Goal: Task Accomplishment & Management: Manage account settings

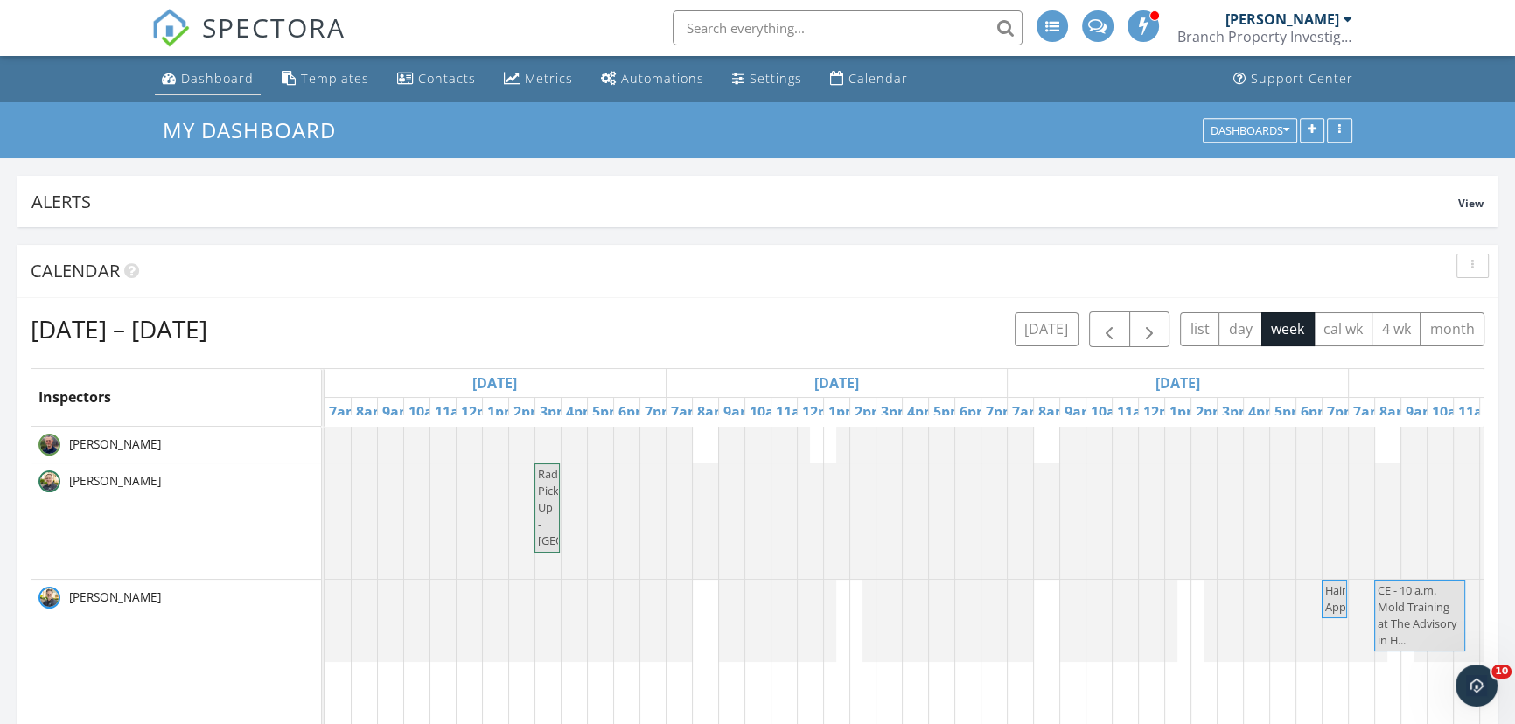
click at [225, 79] on div "Dashboard" at bounding box center [217, 78] width 73 height 17
click at [1070, 327] on button "[DATE]" at bounding box center [1047, 329] width 64 height 34
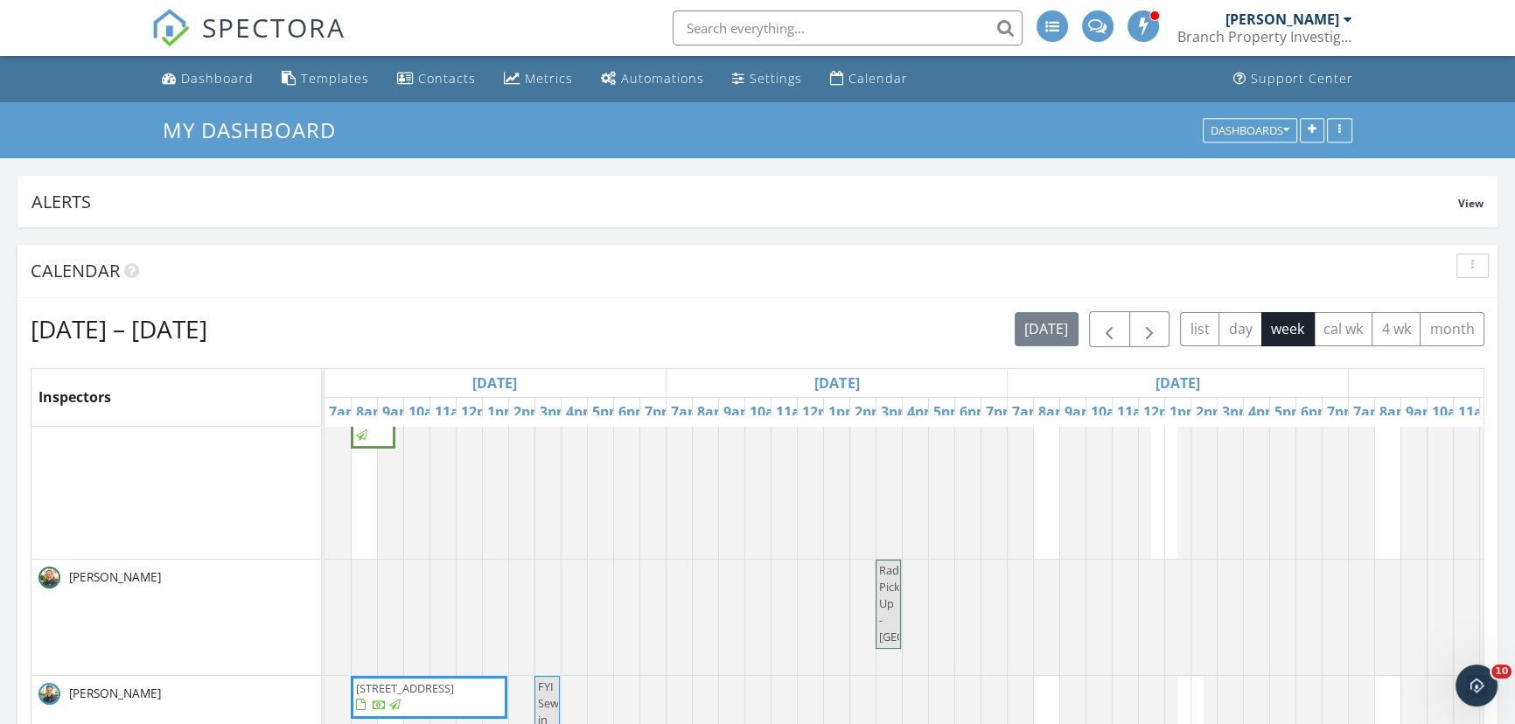
scroll to position [49, 0]
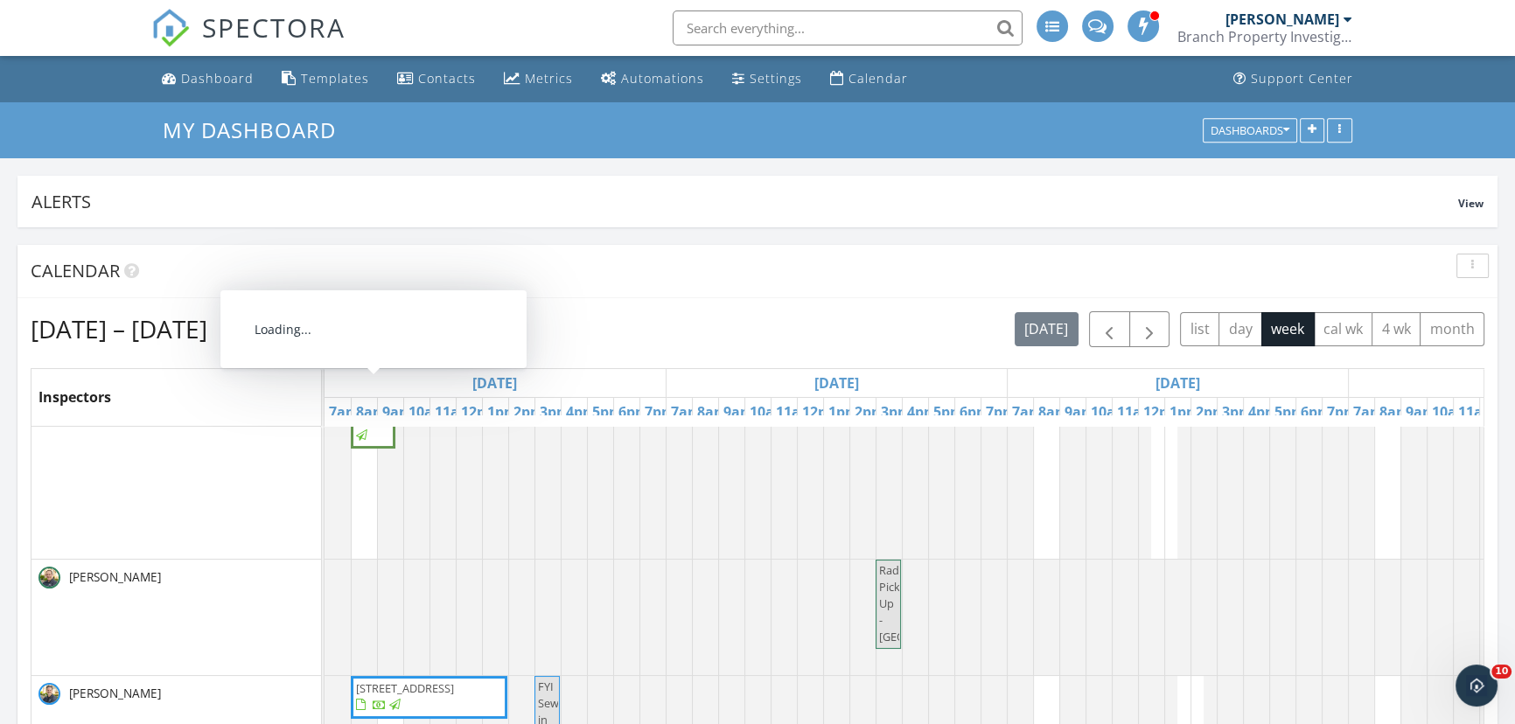
click at [364, 410] on span "4001 Heritage Hills Dr 205, Bloomington 55437" at bounding box center [405, 402] width 98 height 16
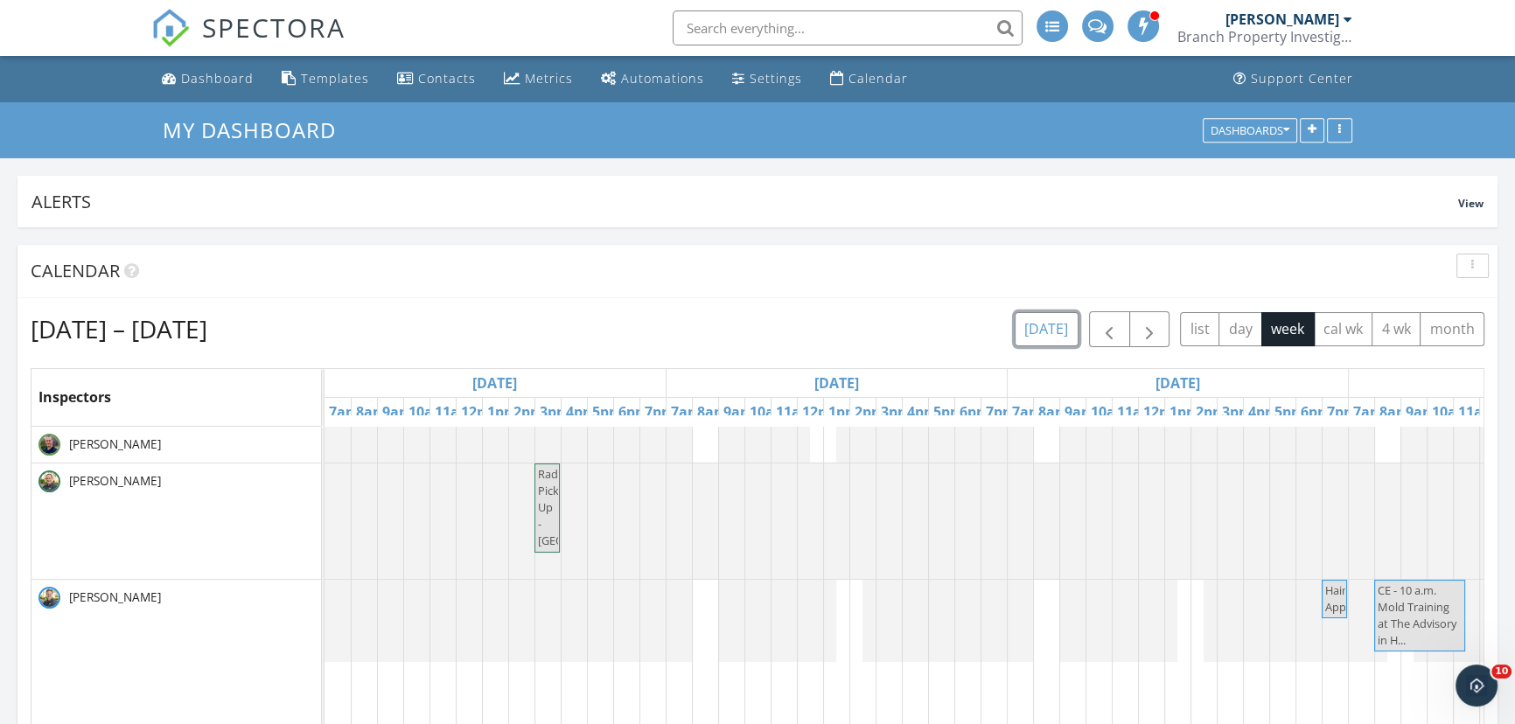
click at [1040, 324] on button "[DATE]" at bounding box center [1047, 329] width 64 height 34
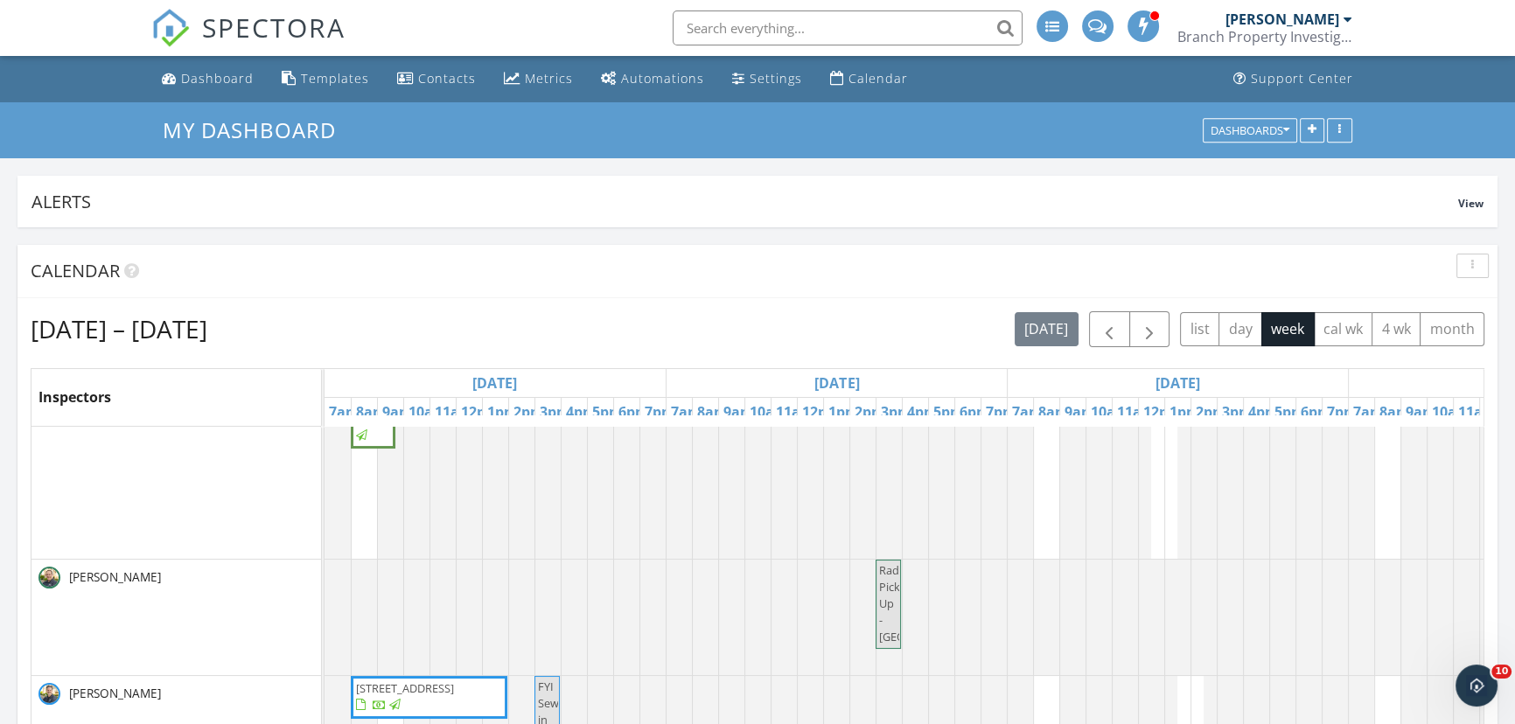
scroll to position [49, 0]
click at [1110, 324] on span "button" at bounding box center [1109, 329] width 21 height 21
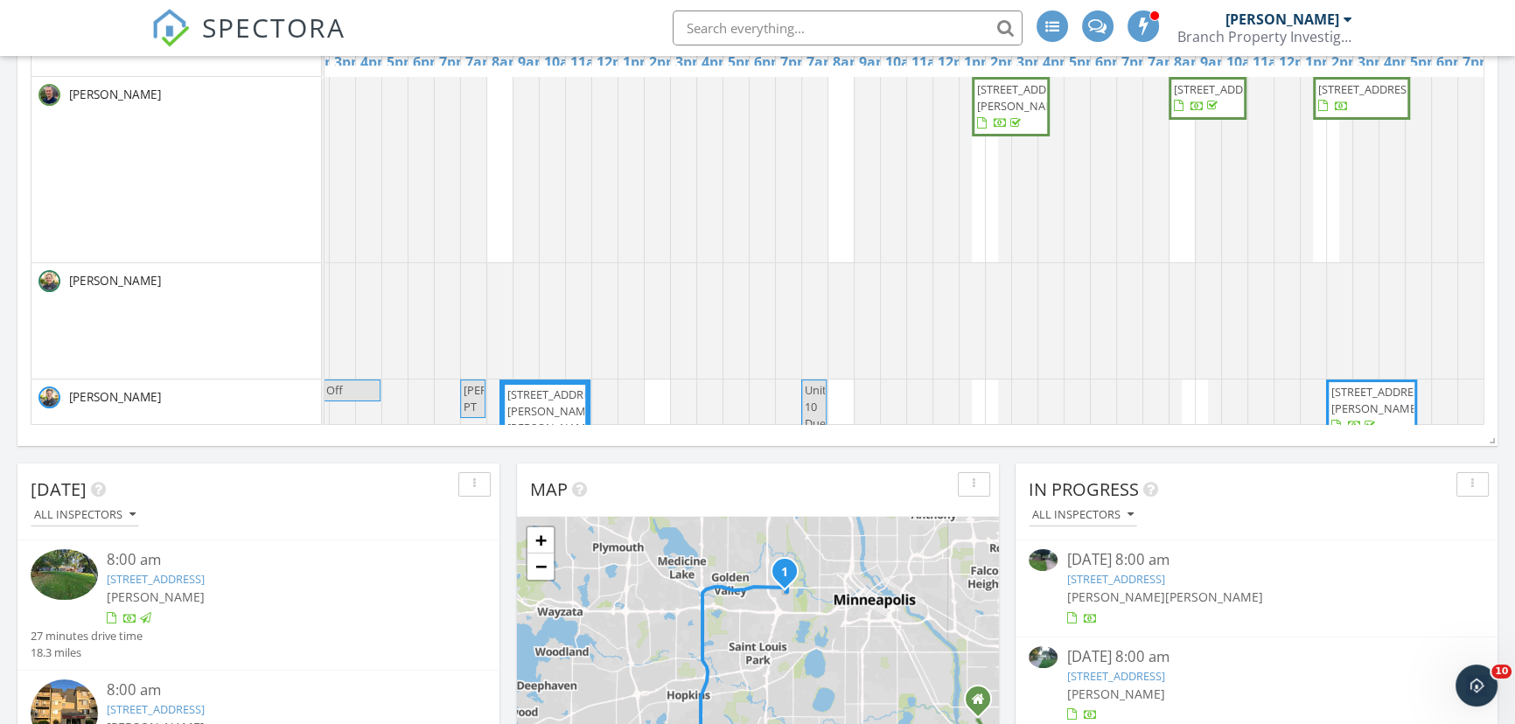
scroll to position [0, 0]
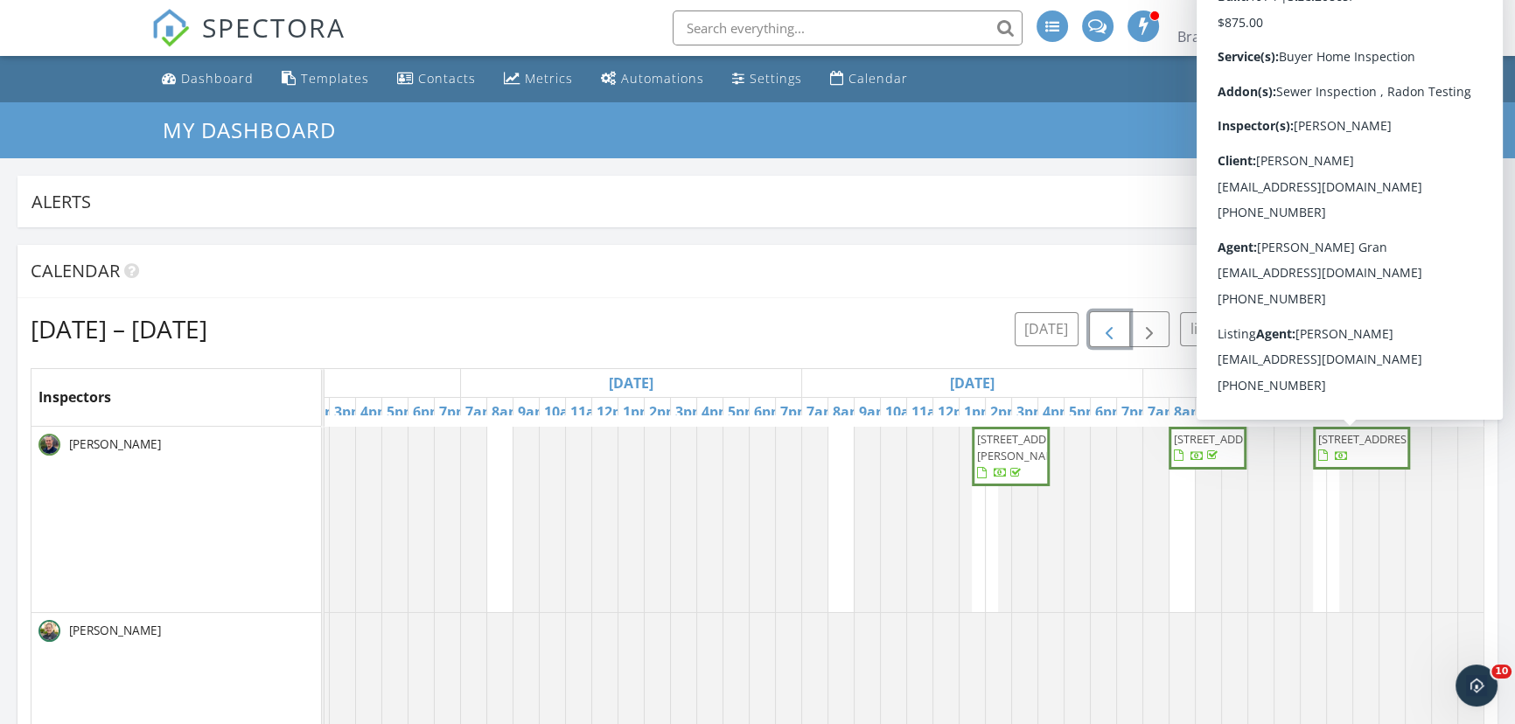
click at [1366, 455] on span "6046 Lower 134th St W, Apple Valley 55124" at bounding box center [1361, 448] width 90 height 34
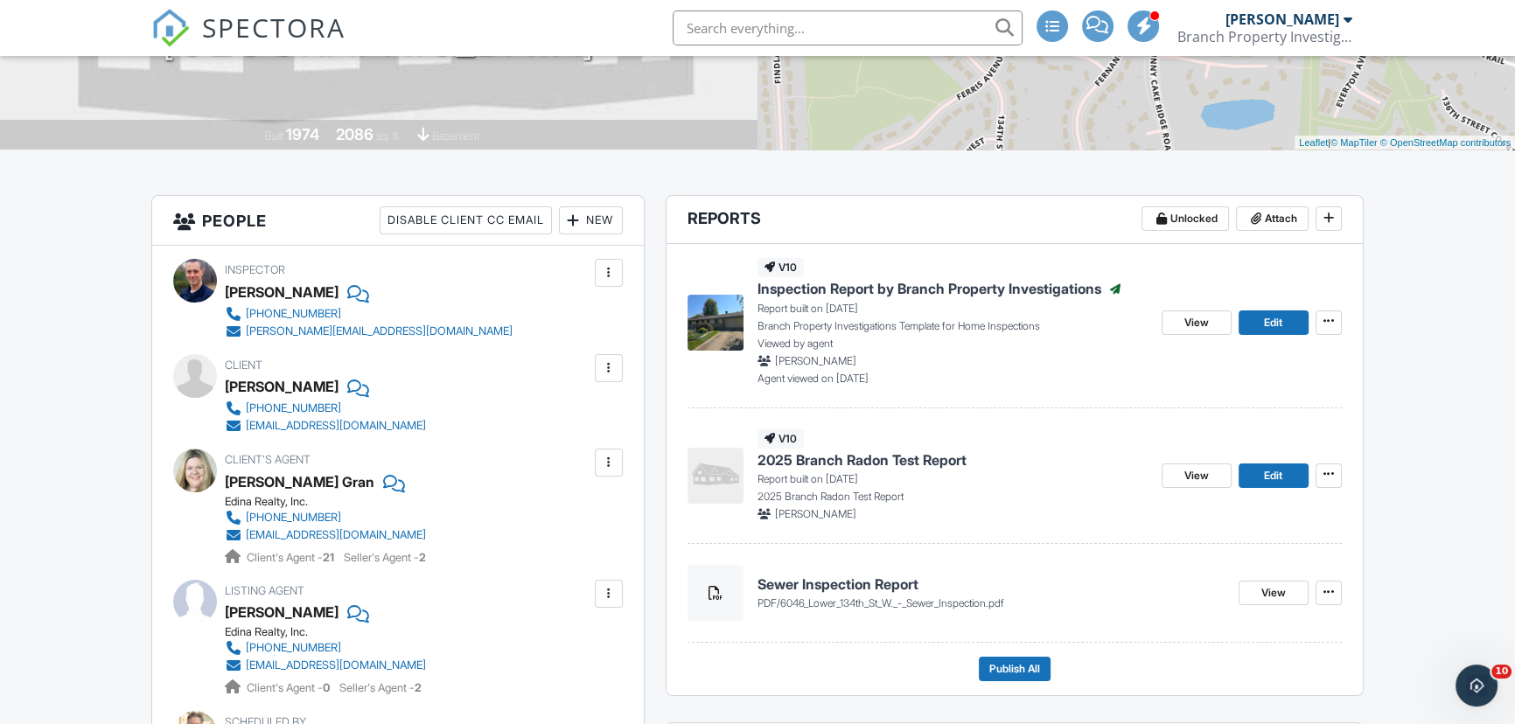
click at [717, 323] on img at bounding box center [715, 323] width 56 height 56
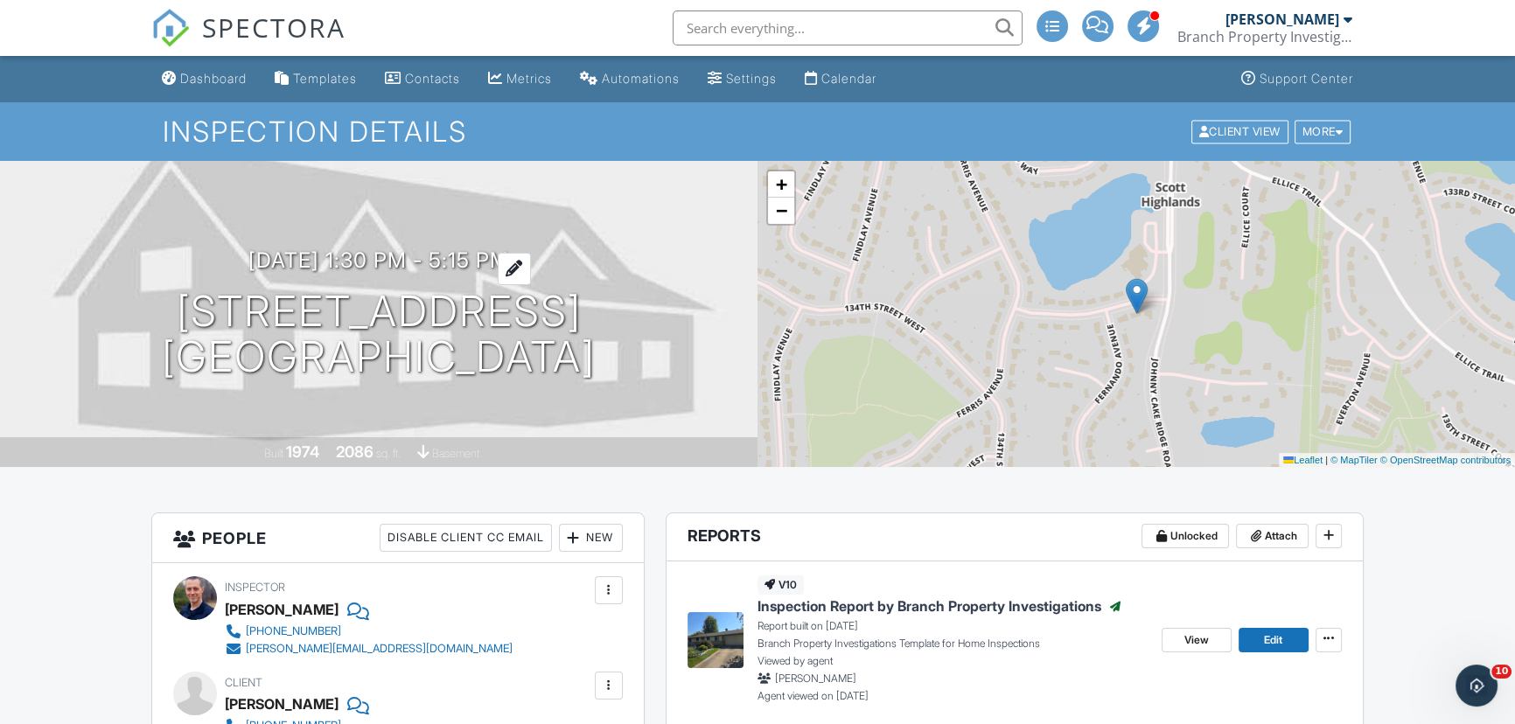
drag, startPoint x: 572, startPoint y: 257, endPoint x: 499, endPoint y: 258, distance: 73.5
click at [499, 258] on h3 "[DATE] 1:30 pm - 5:15 pm" at bounding box center [378, 260] width 261 height 24
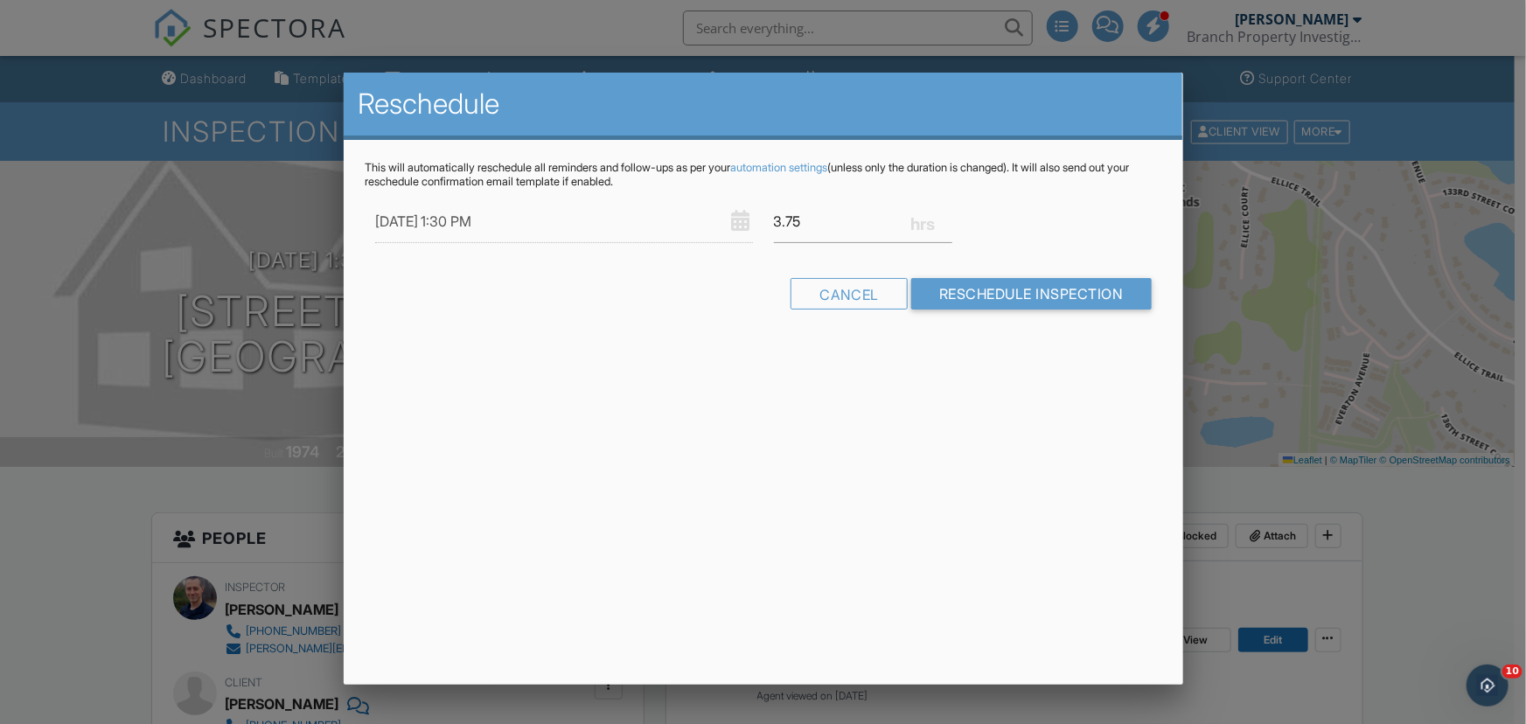
click at [101, 228] on div at bounding box center [763, 365] width 1526 height 905
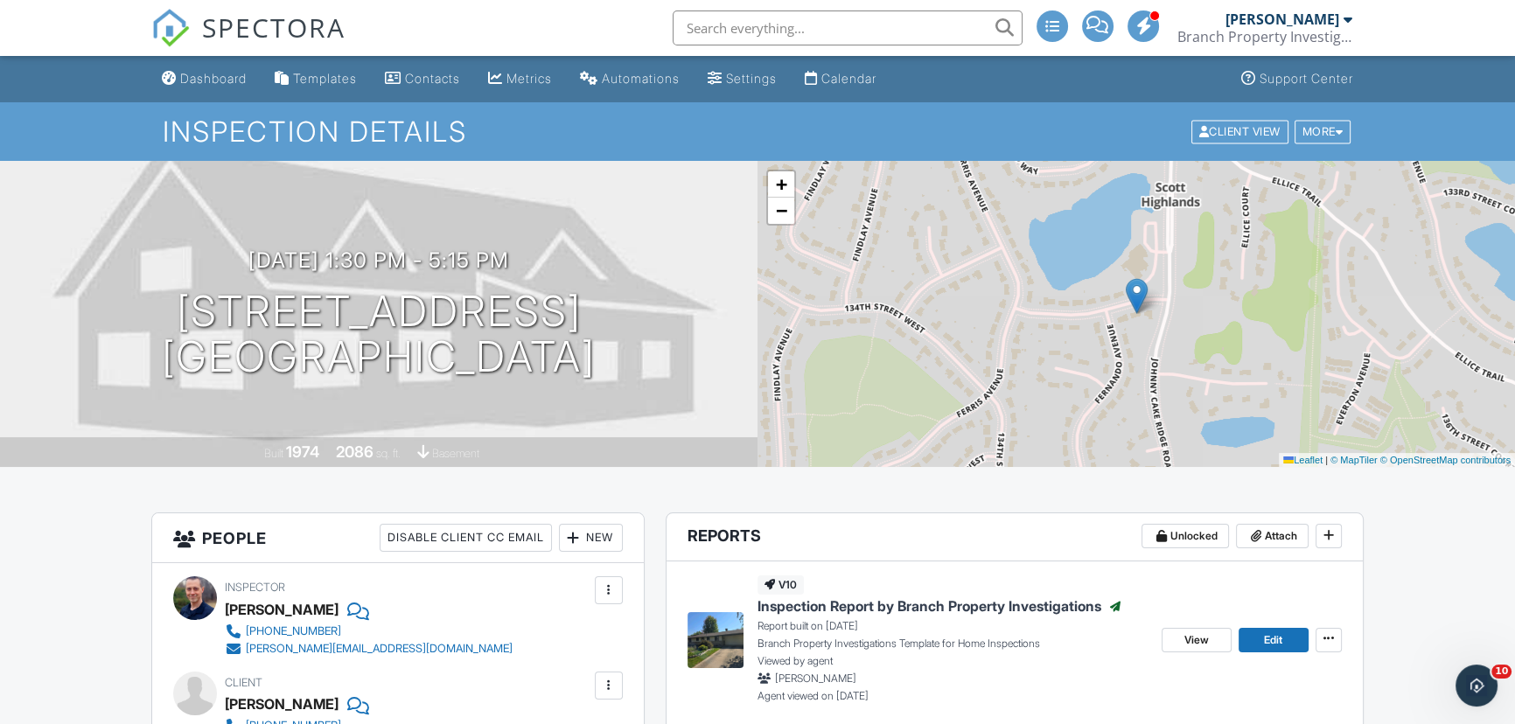
click at [70, 227] on div "09/26/2025 1:30 pm - 5:15 pm 6046 Lower 134th St W Apple Valley, MN 55124 Built…" at bounding box center [378, 314] width 757 height 306
click at [708, 629] on img at bounding box center [715, 640] width 56 height 56
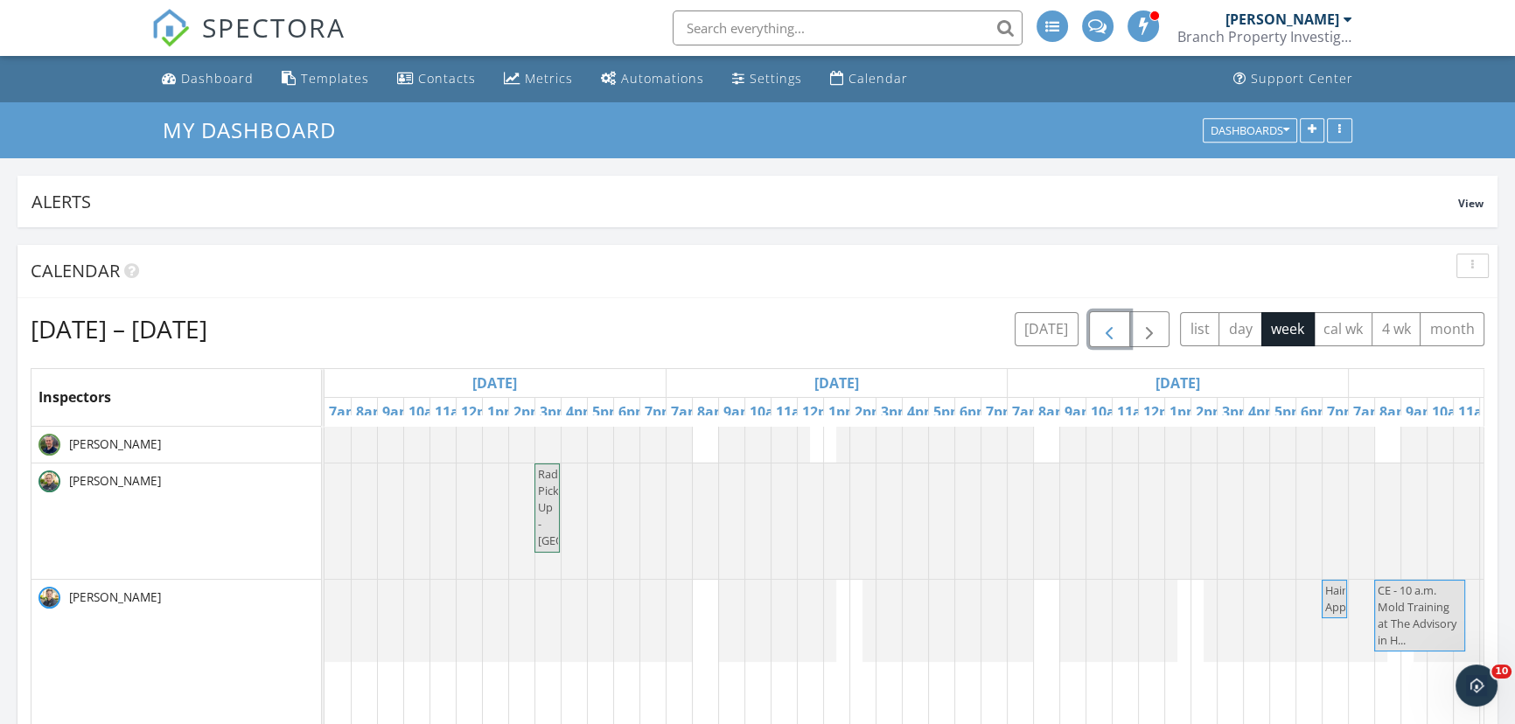
click at [1109, 333] on span "button" at bounding box center [1109, 329] width 21 height 21
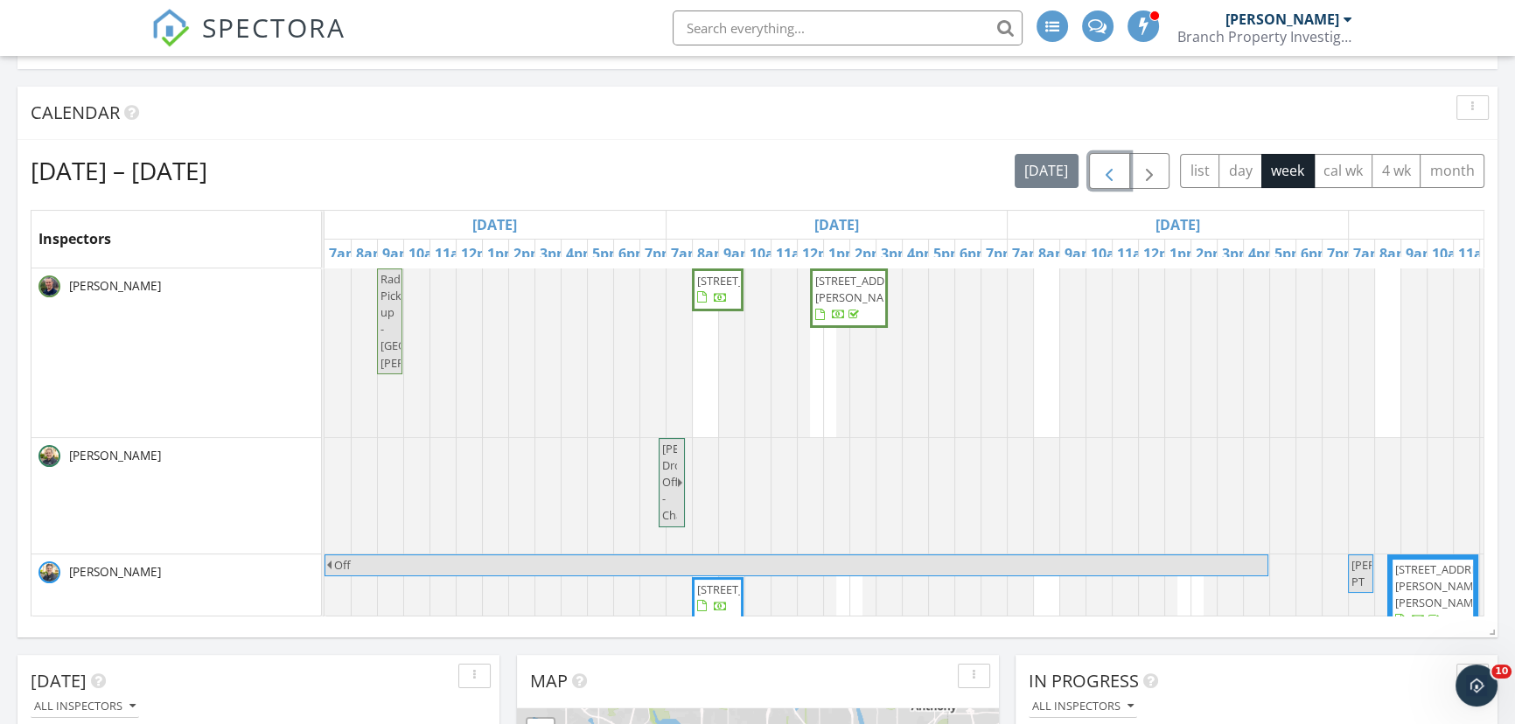
click at [1106, 171] on span "button" at bounding box center [1109, 171] width 21 height 21
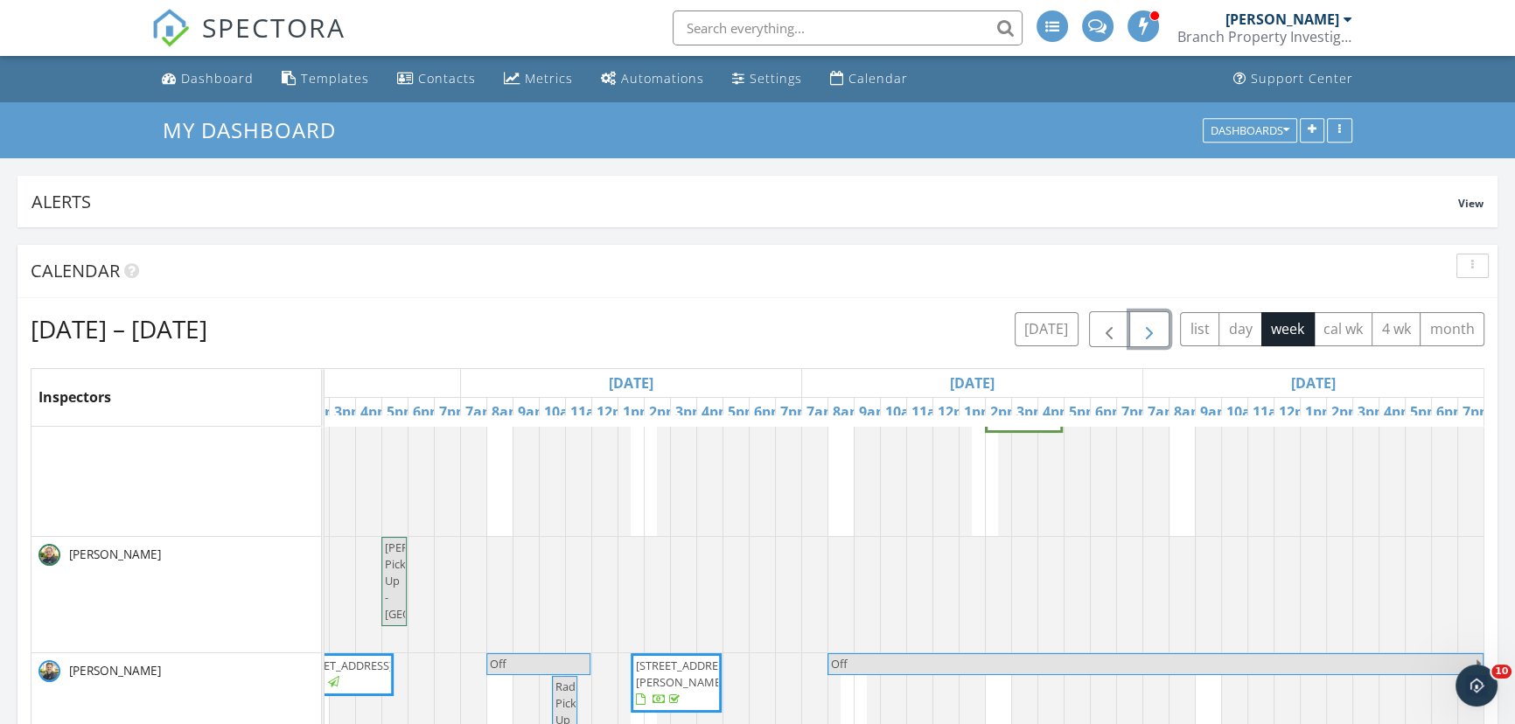
click at [1155, 328] on span "button" at bounding box center [1149, 329] width 21 height 21
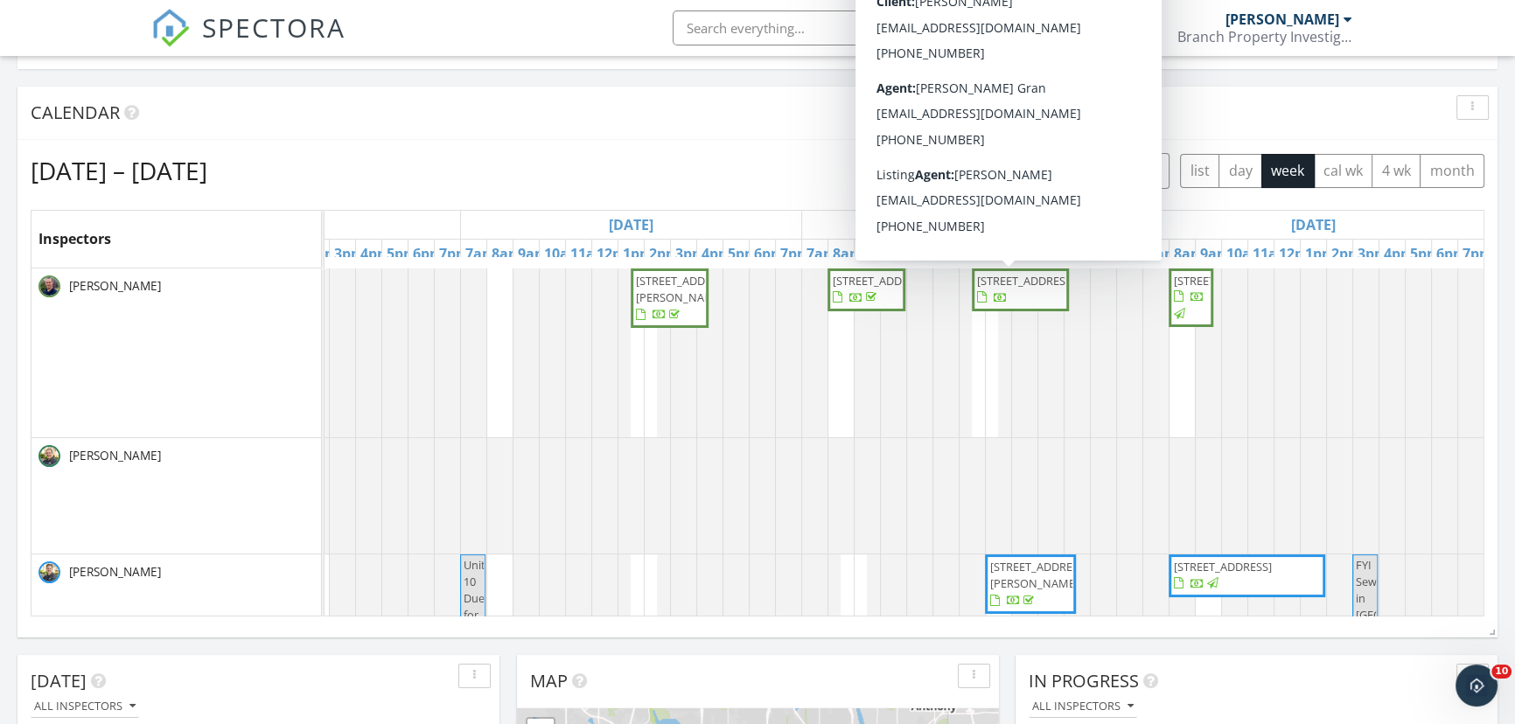
click at [1003, 282] on span "6046 Lower 134th St W, Apple Valley 55124" at bounding box center [1026, 281] width 98 height 16
